Goal: Information Seeking & Learning: Check status

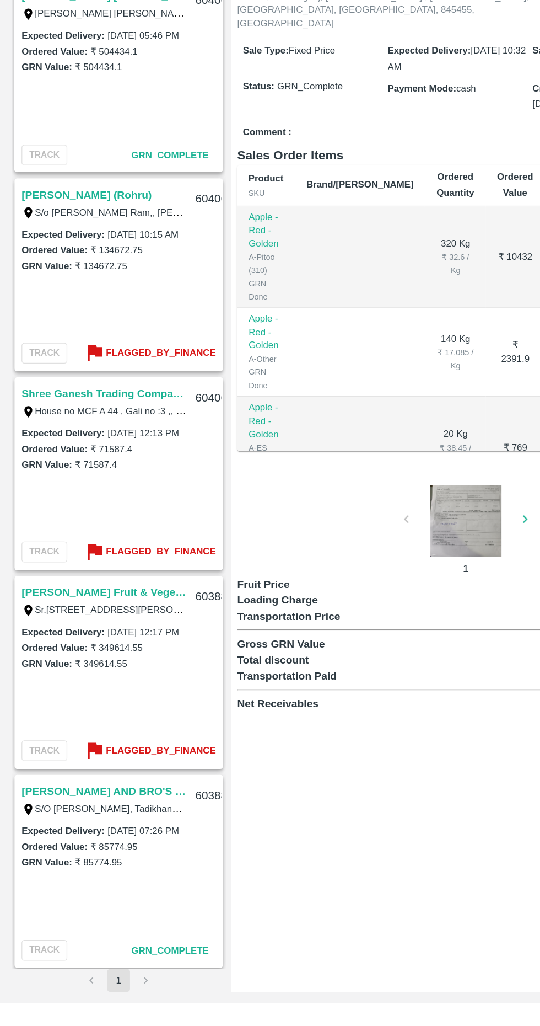
scroll to position [512, 0]
click at [122, 827] on b "Flagged_By_Finance" at bounding box center [124, 831] width 85 height 13
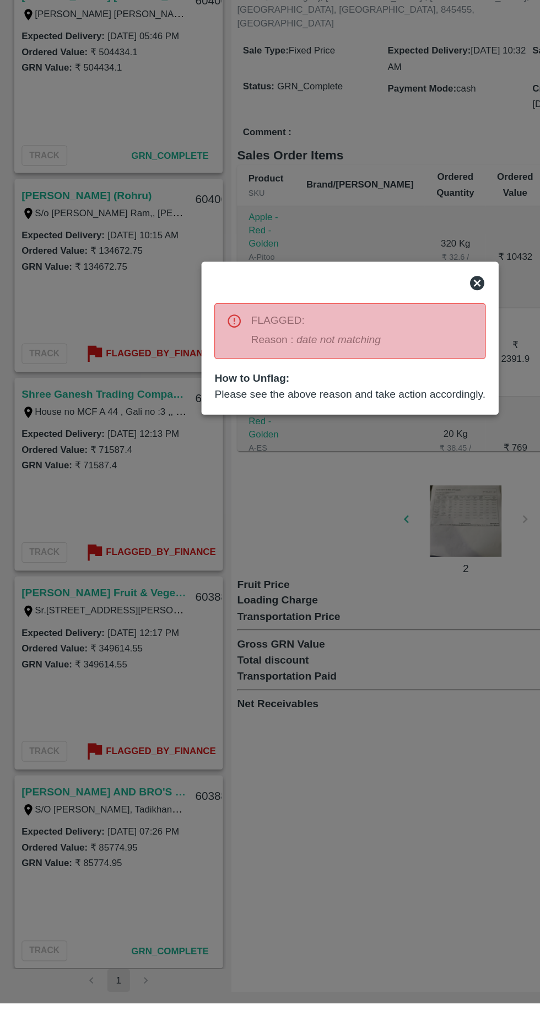
click at [258, 846] on div at bounding box center [270, 513] width 540 height 1026
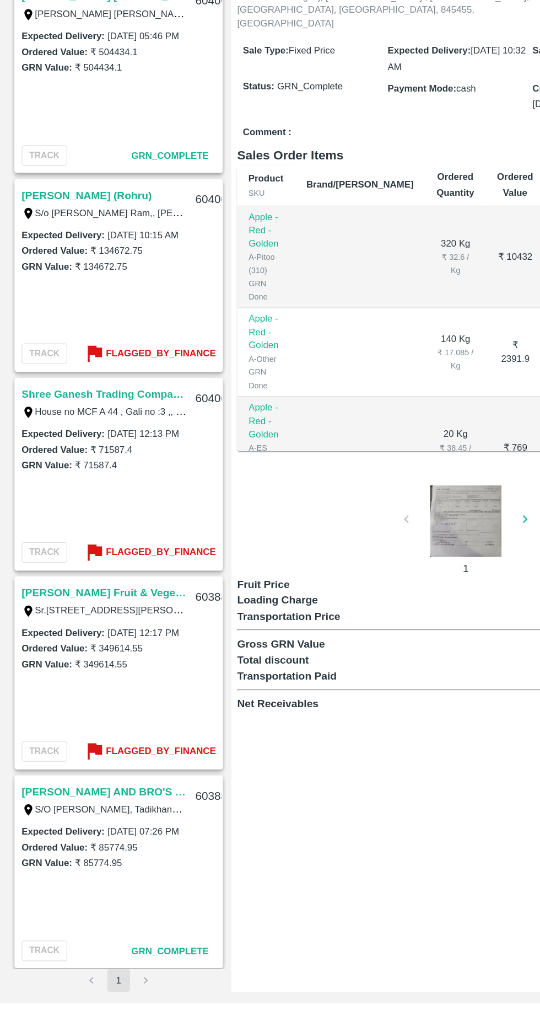
click at [123, 677] on b "Flagged_By_Finance" at bounding box center [124, 678] width 85 height 13
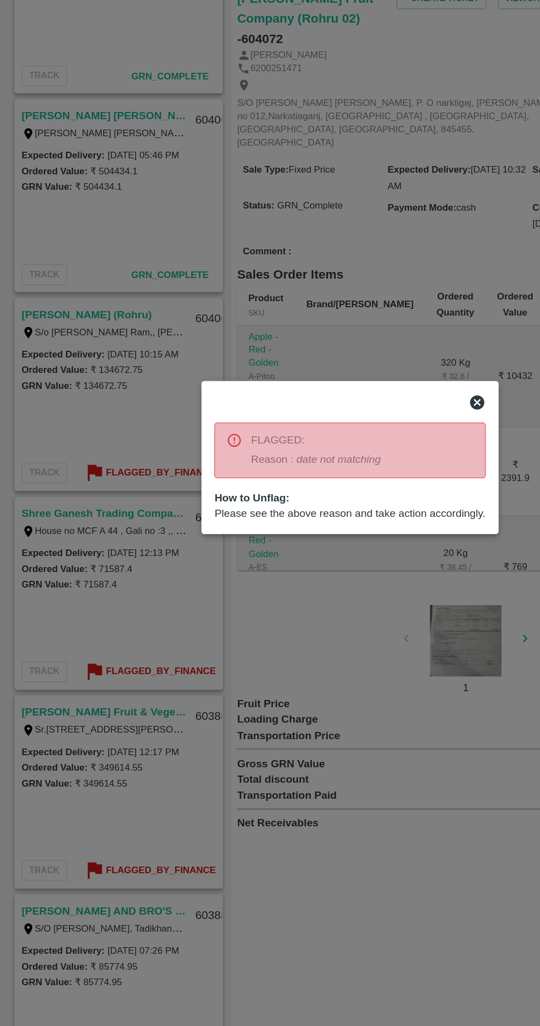
scroll to position [0, 0]
click at [84, 504] on div at bounding box center [270, 513] width 540 height 1026
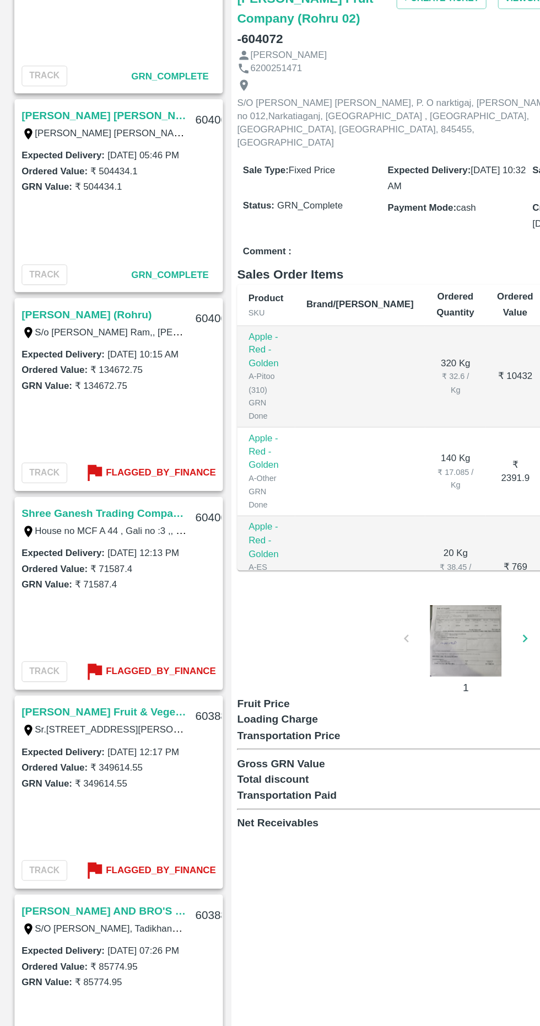
click at [108, 522] on b "Flagged_By_Finance" at bounding box center [124, 524] width 85 height 13
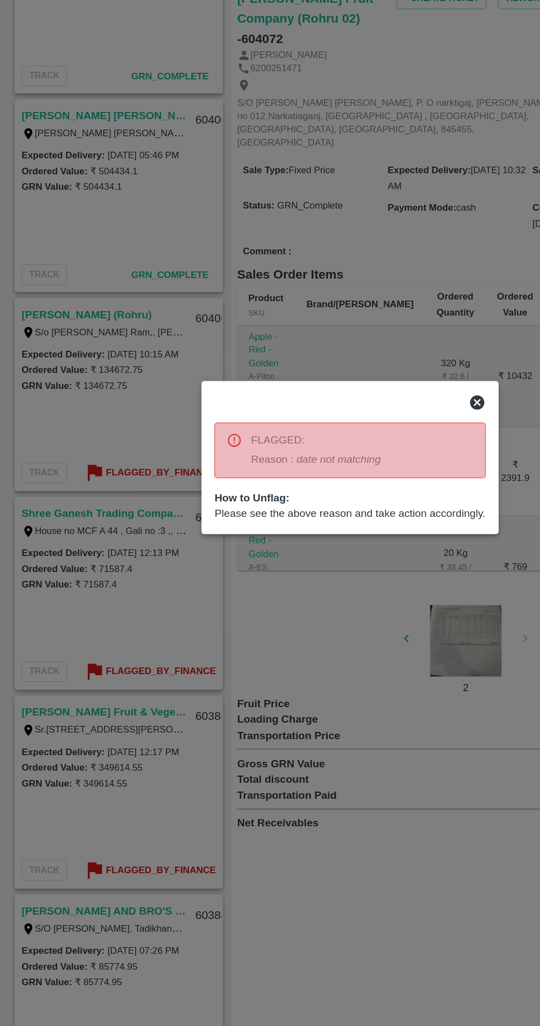
click at [310, 794] on div at bounding box center [270, 513] width 540 height 1026
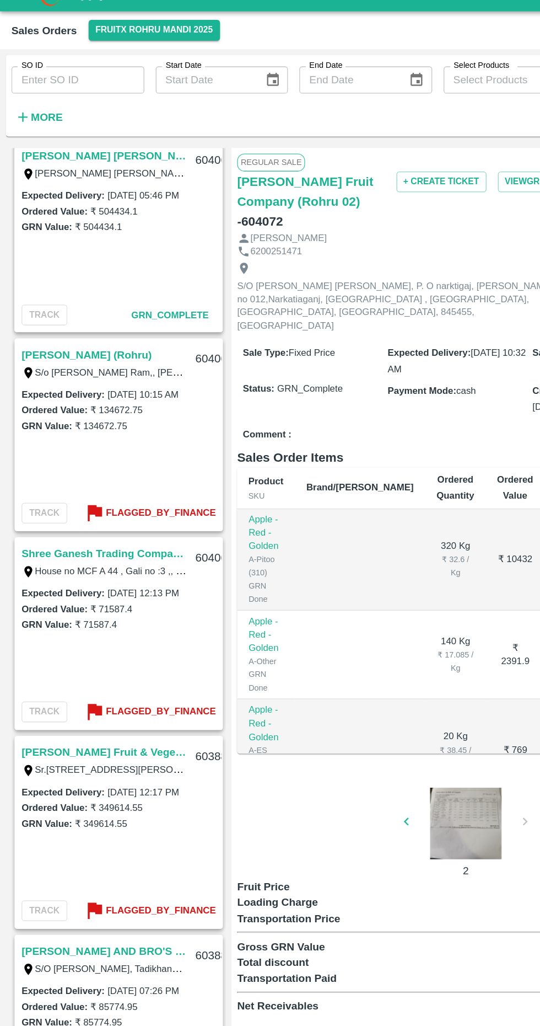
scroll to position [667, 0]
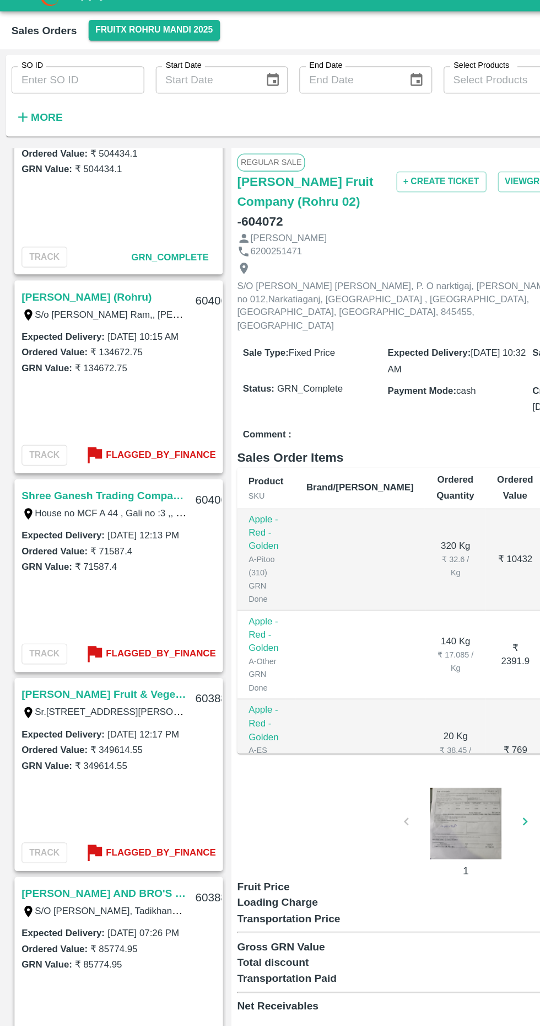
click at [66, 247] on link "[PERSON_NAME] (Rohru)" at bounding box center [67, 247] width 100 height 14
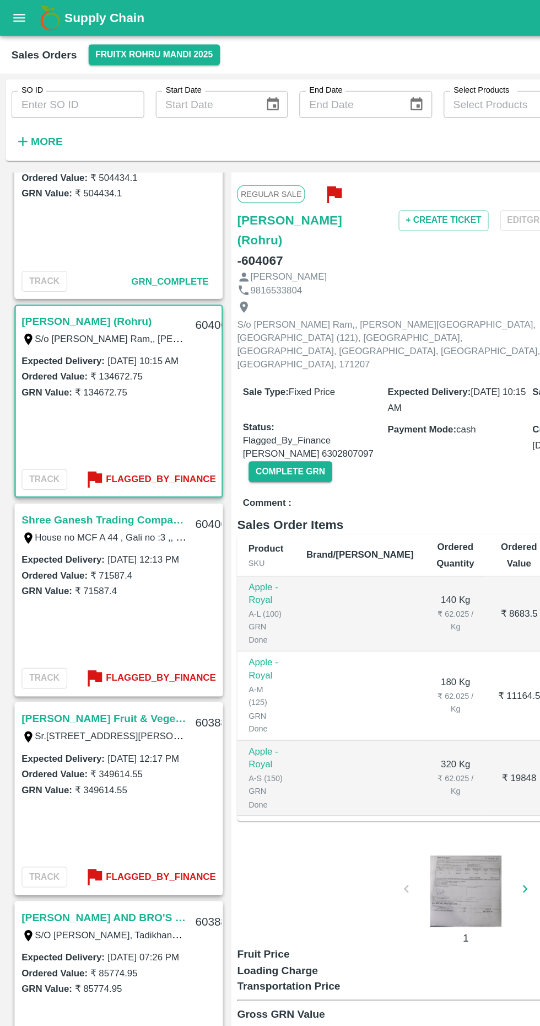
click at [256, 141] on icon "button" at bounding box center [258, 150] width 18 height 18
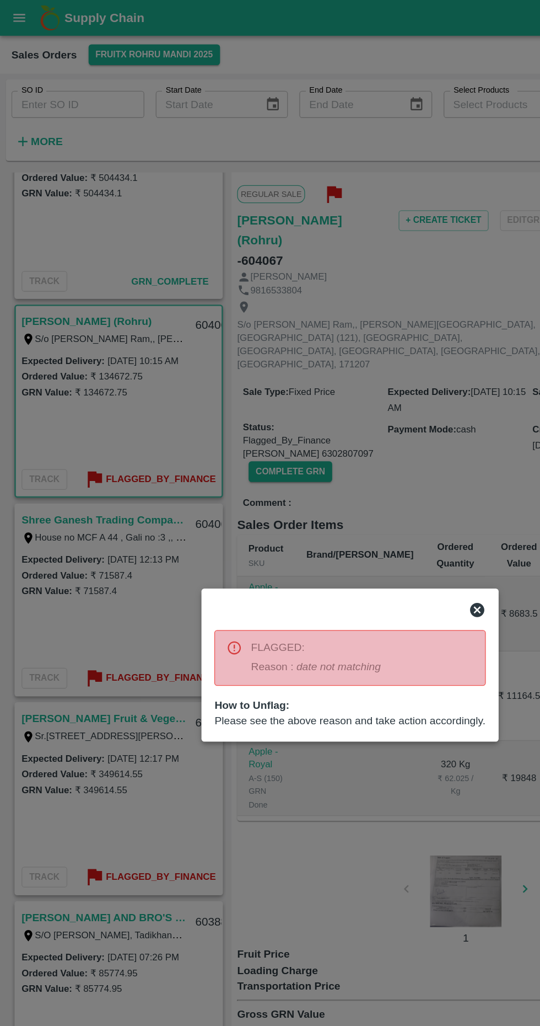
click at [301, 695] on div at bounding box center [270, 513] width 540 height 1026
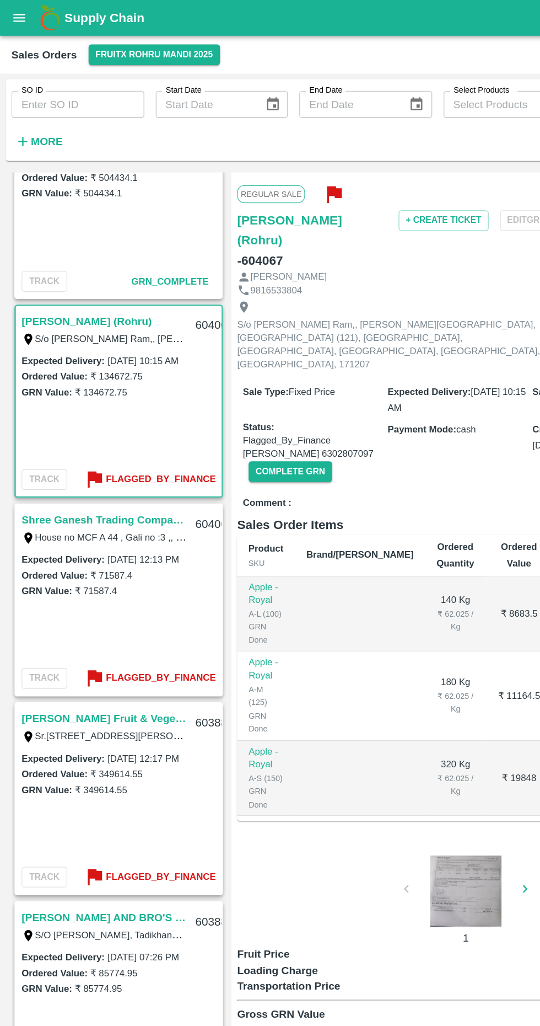
click at [100, 396] on link "Shree Ganesh Trading Company(SM)" at bounding box center [80, 401] width 127 height 14
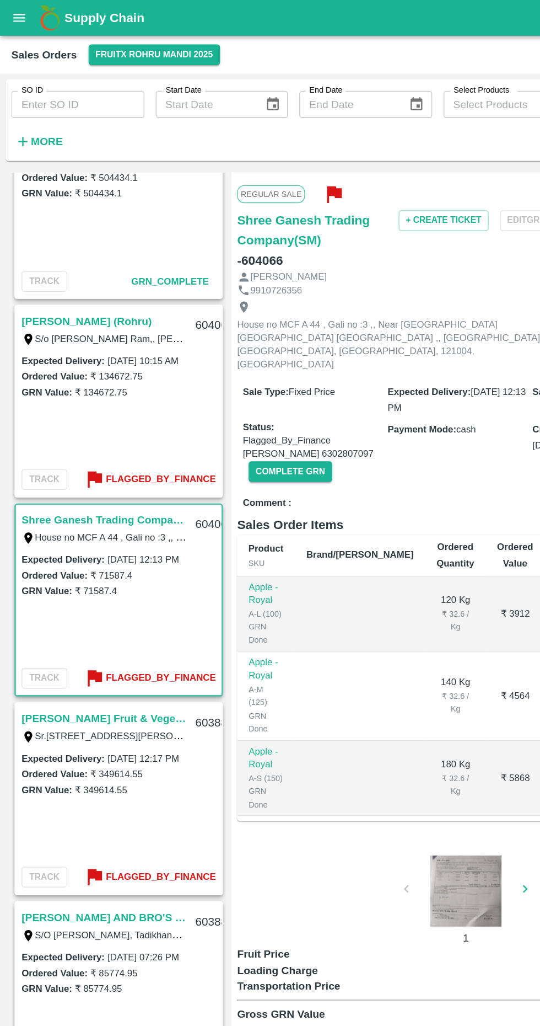
click at [242, 144] on button "button" at bounding box center [254, 149] width 36 height 25
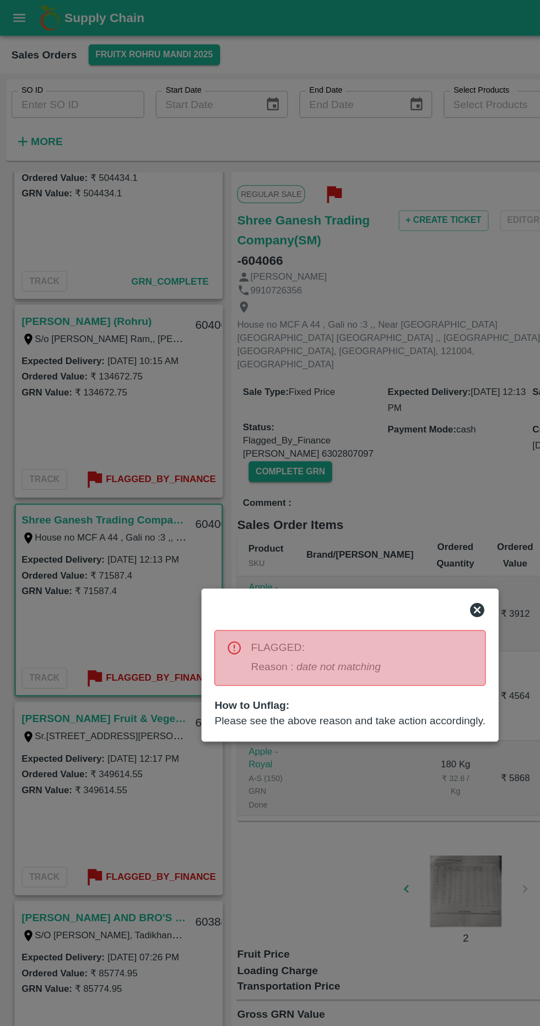
click at [365, 460] on div at bounding box center [270, 470] width 218 height 22
click at [369, 470] on icon at bounding box center [368, 470] width 11 height 11
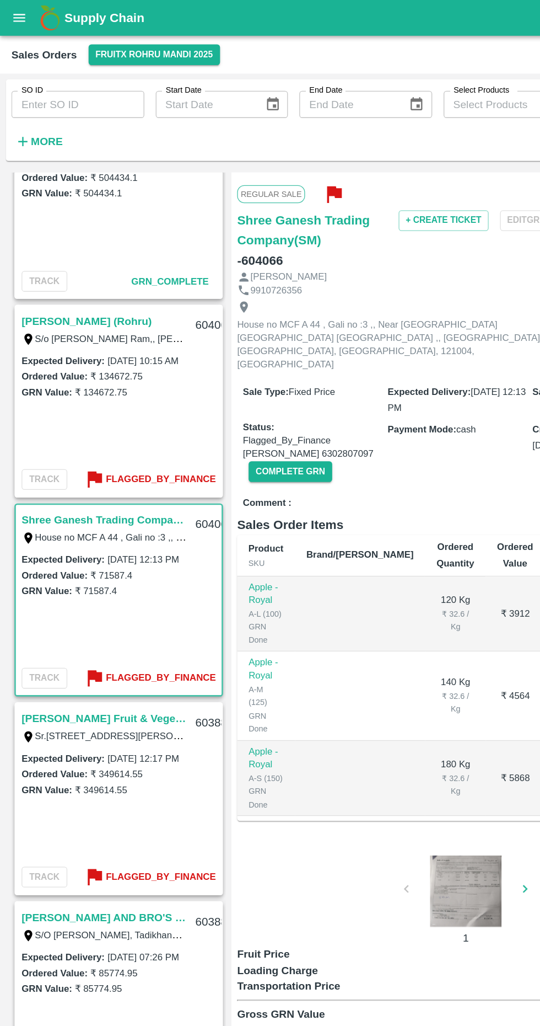
click at [96, 554] on link "[PERSON_NAME] Fruit & Vegetables(Rohru 02)" at bounding box center [80, 554] width 127 height 14
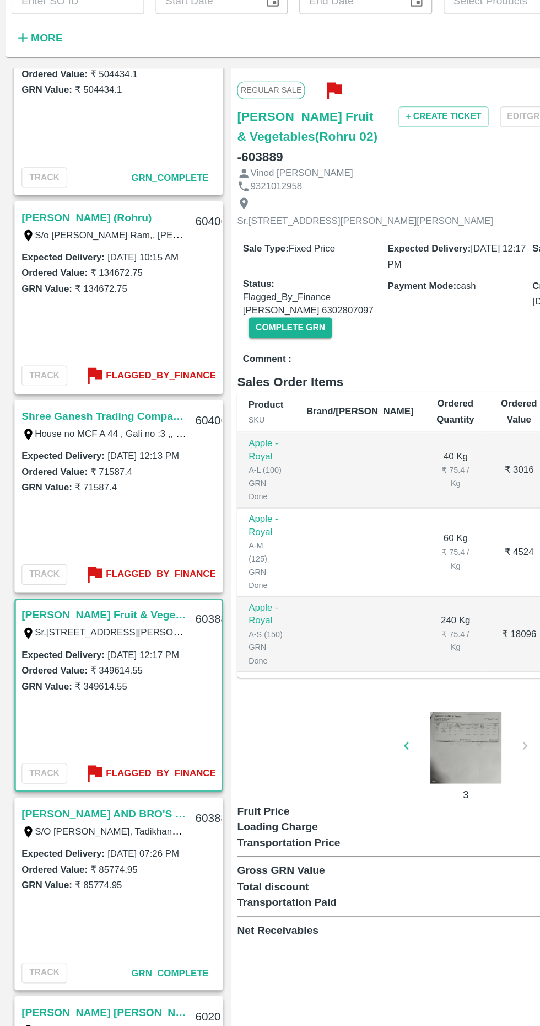
scroll to position [0, 139]
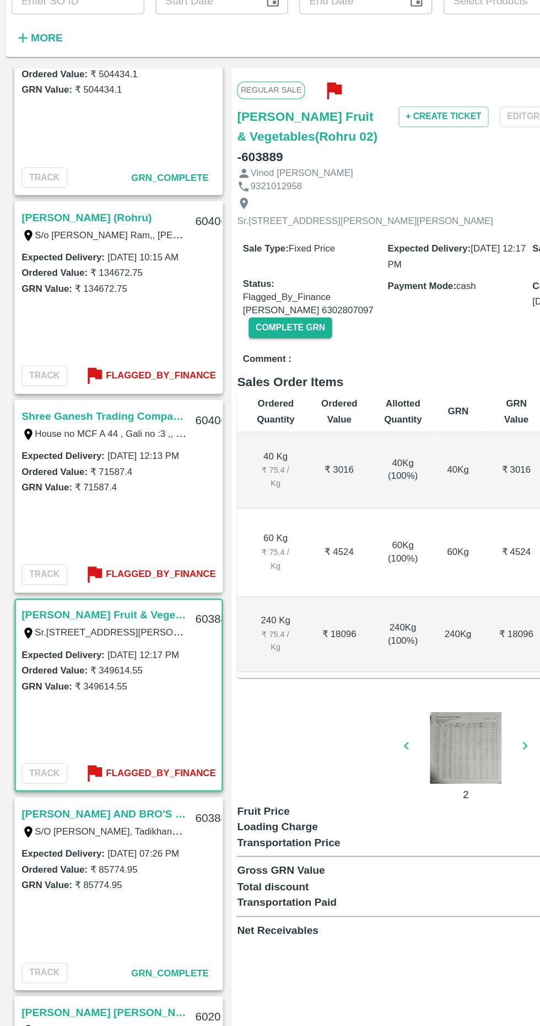
click at [352, 656] on div at bounding box center [359, 656] width 83 height 55
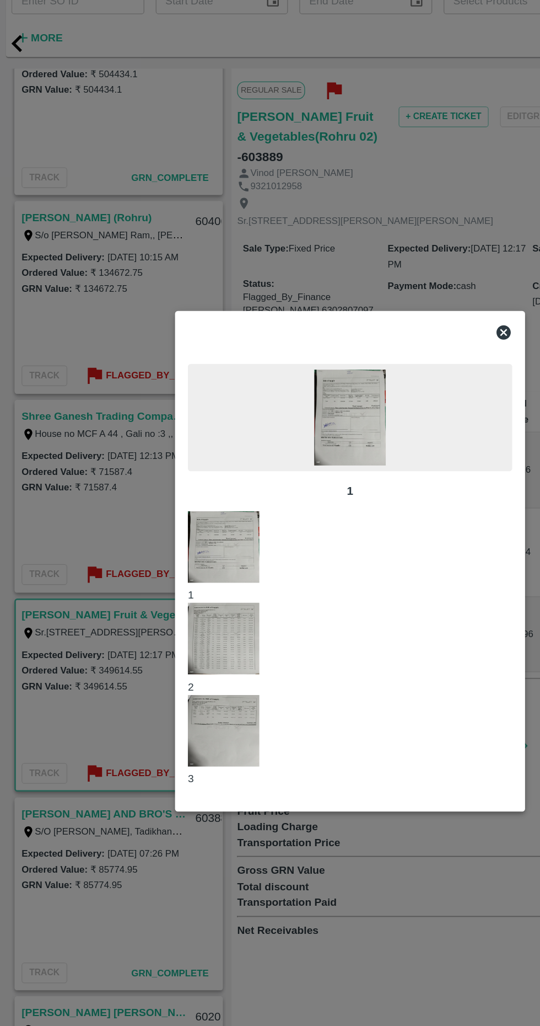
click at [283, 438] on img at bounding box center [270, 401] width 55 height 73
click at [392, 330] on div at bounding box center [270, 336] width 259 height 22
click at [384, 338] on icon at bounding box center [388, 336] width 11 height 11
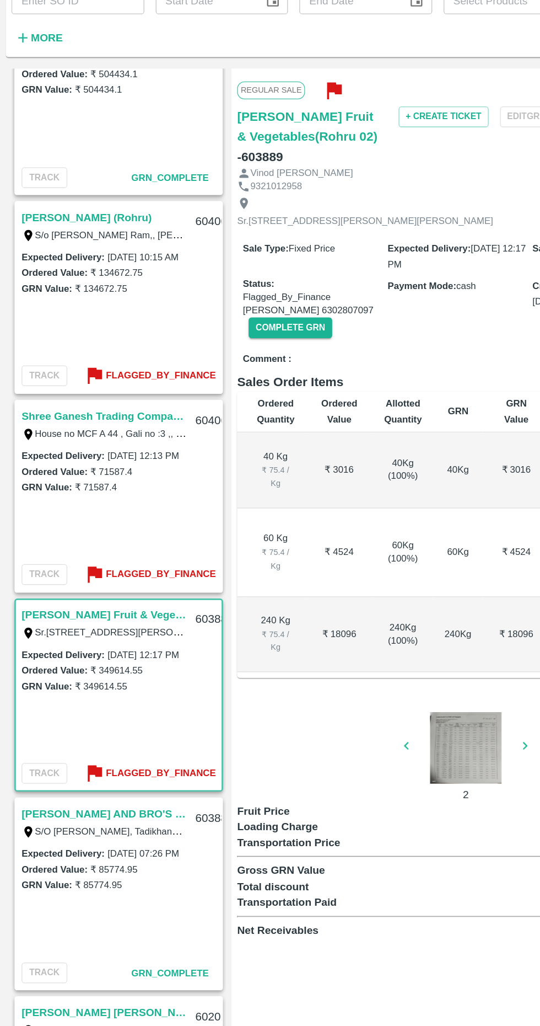
click at [387, 335] on div "Sale Type : Fixed Price Expected Delivery : [DATE] 12:17 PM Sales Exec : Naresh…" at bounding box center [355, 303] width 344 height 89
click at [68, 244] on link "[PERSON_NAME] (Rohru)" at bounding box center [67, 247] width 100 height 14
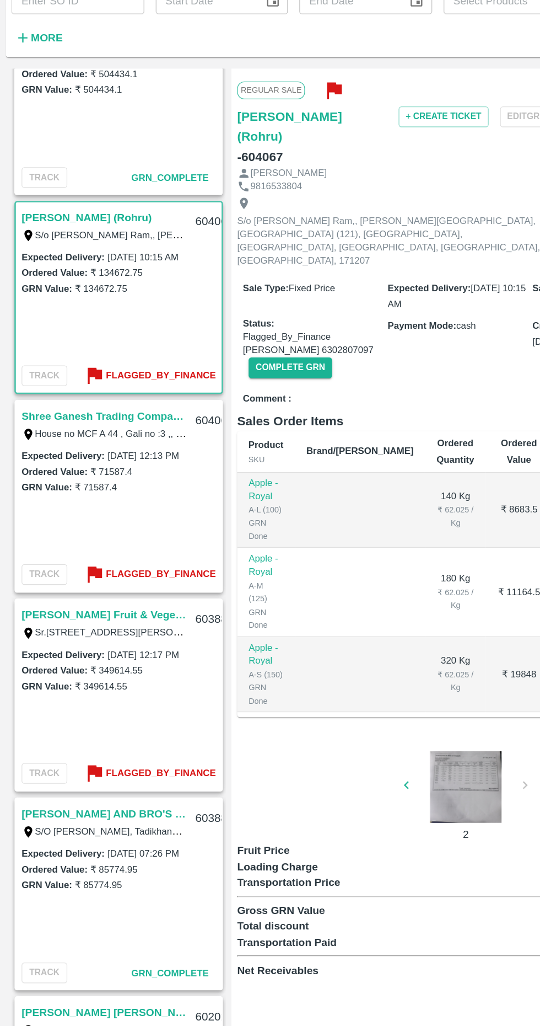
click at [312, 679] on icon "button" at bounding box center [314, 685] width 12 height 12
click at [358, 660] on div at bounding box center [359, 687] width 83 height 55
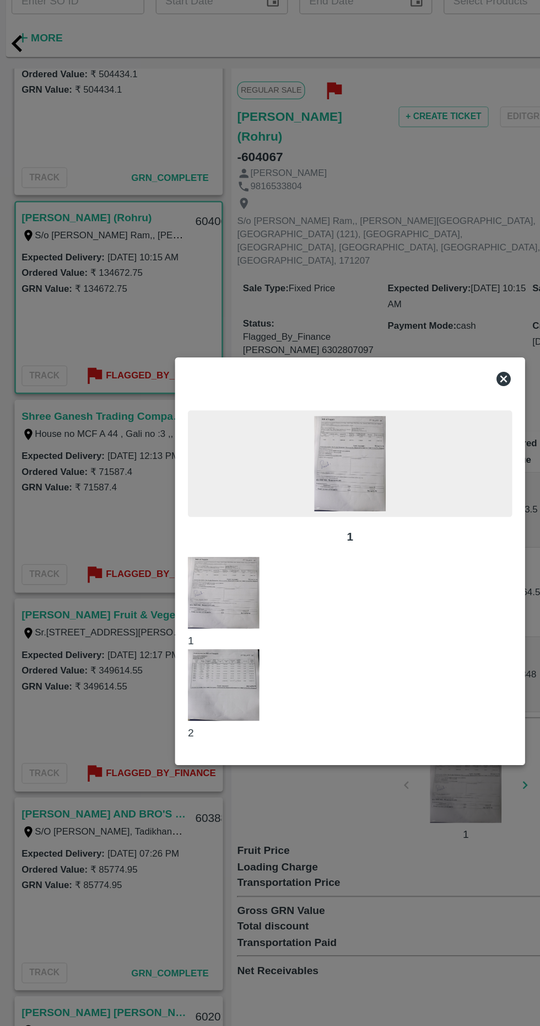
click at [270, 456] on img at bounding box center [270, 437] width 55 height 73
click at [56, 574] on div at bounding box center [270, 513] width 540 height 1026
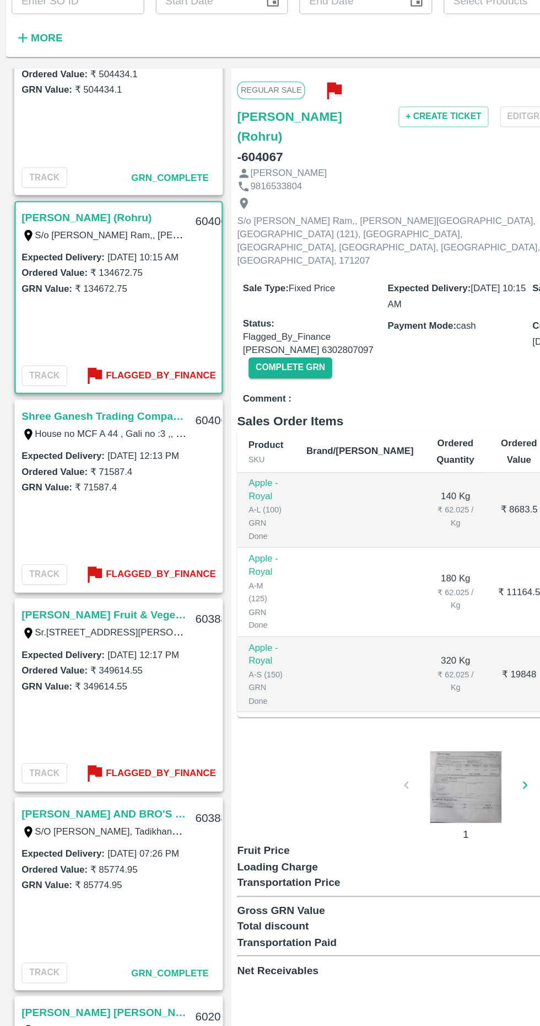
click at [84, 420] on div "House no MCF A 44 , Gali no :3 ,, Near [GEOGRAPHIC_DATA] [GEOGRAPHIC_DATA] [GEO…" at bounding box center [80, 414] width 127 height 12
click at [97, 397] on link "Shree Ganesh Trading Company(SM)" at bounding box center [80, 401] width 127 height 14
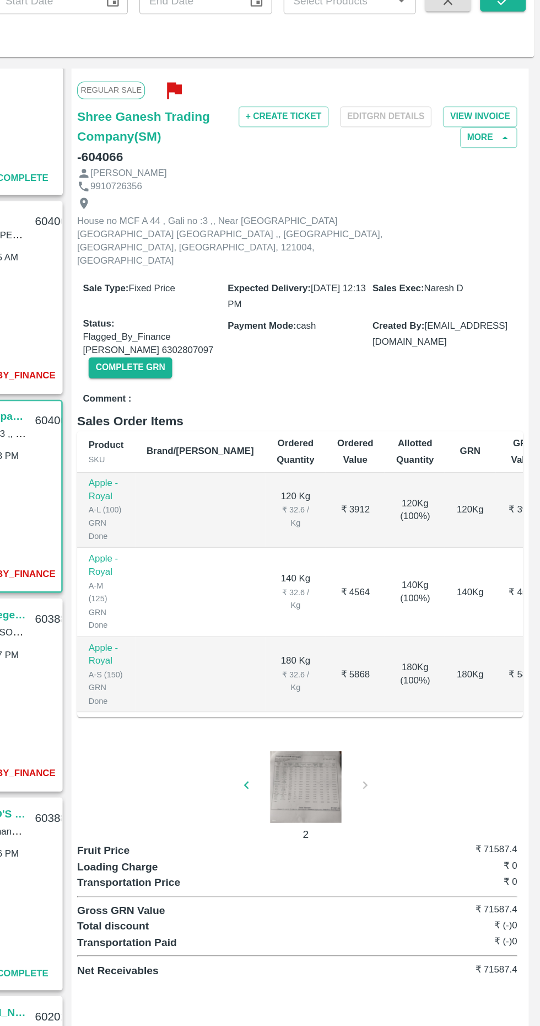
click at [357, 660] on div at bounding box center [359, 687] width 83 height 55
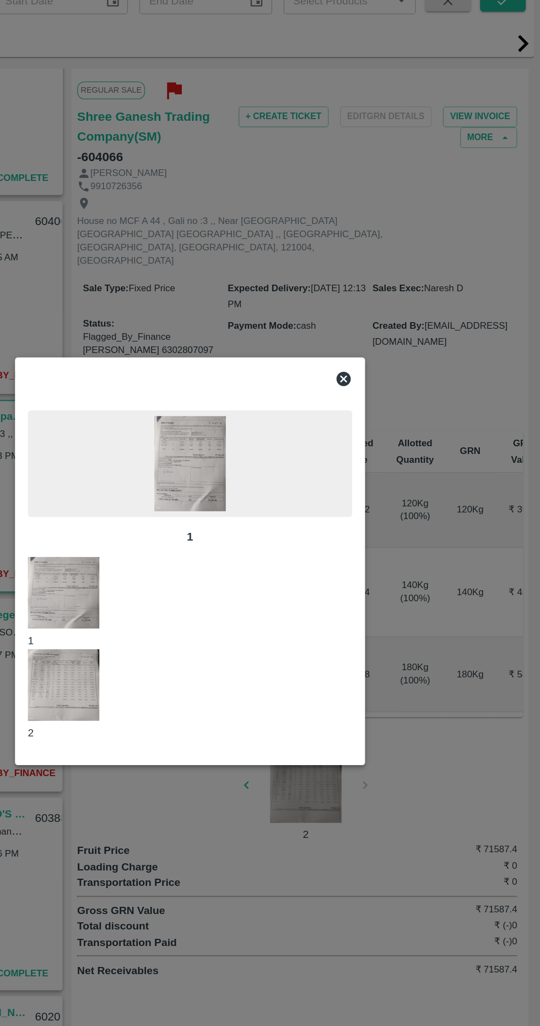
click at [286, 461] on img at bounding box center [270, 437] width 55 height 73
